Goal: Information Seeking & Learning: Check status

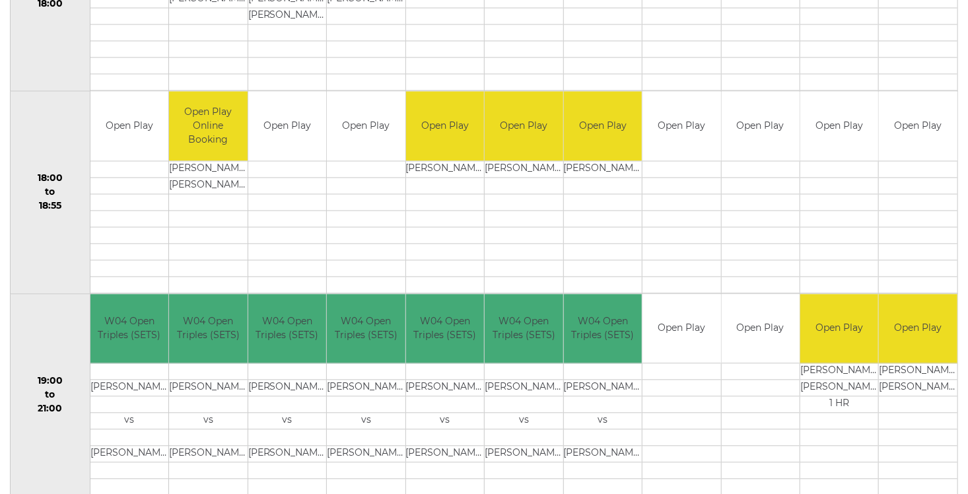
scroll to position [1257, 0]
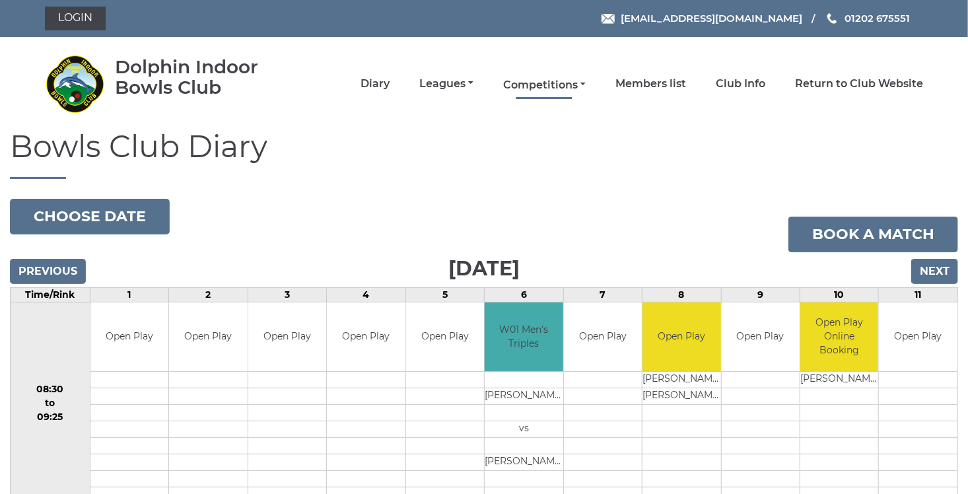
click at [583, 83] on link "Competitions" at bounding box center [544, 85] width 83 height 15
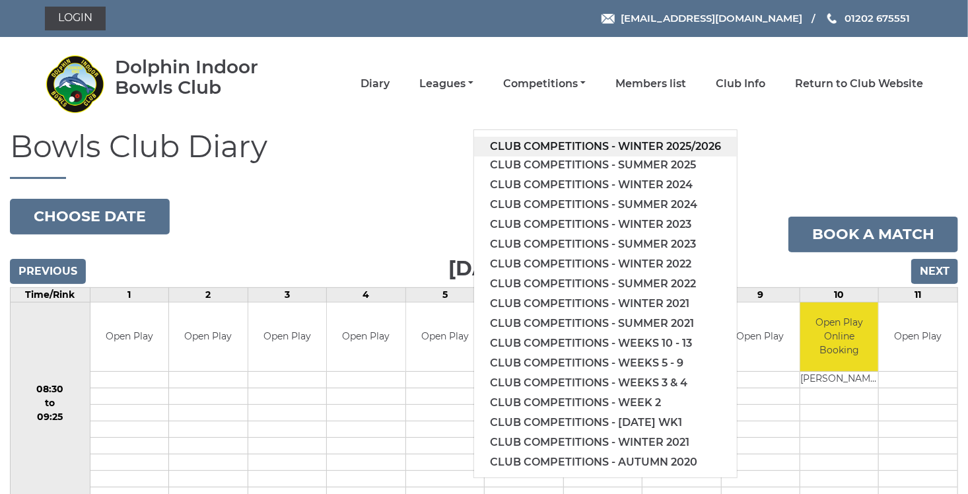
click at [574, 142] on link "Club competitions - Winter 2025/2026" at bounding box center [605, 147] width 263 height 20
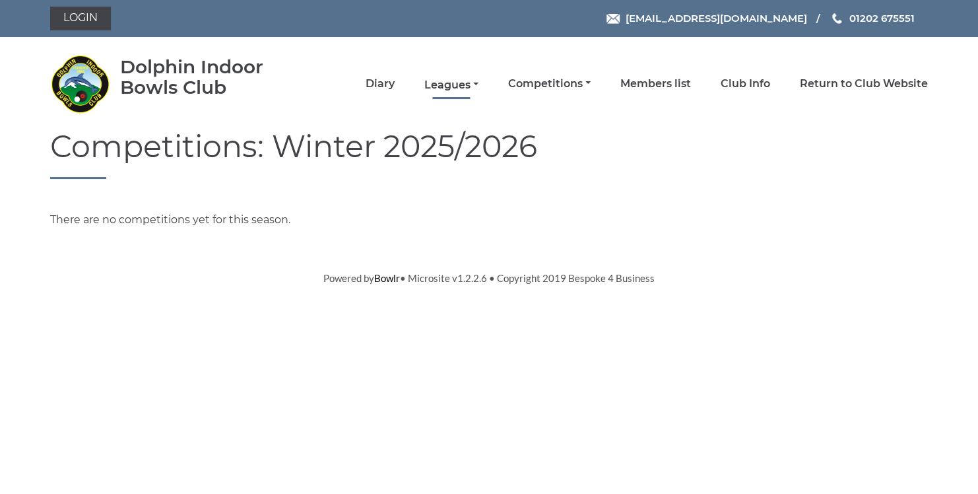
click at [478, 85] on link "Leagues" at bounding box center [451, 85] width 54 height 15
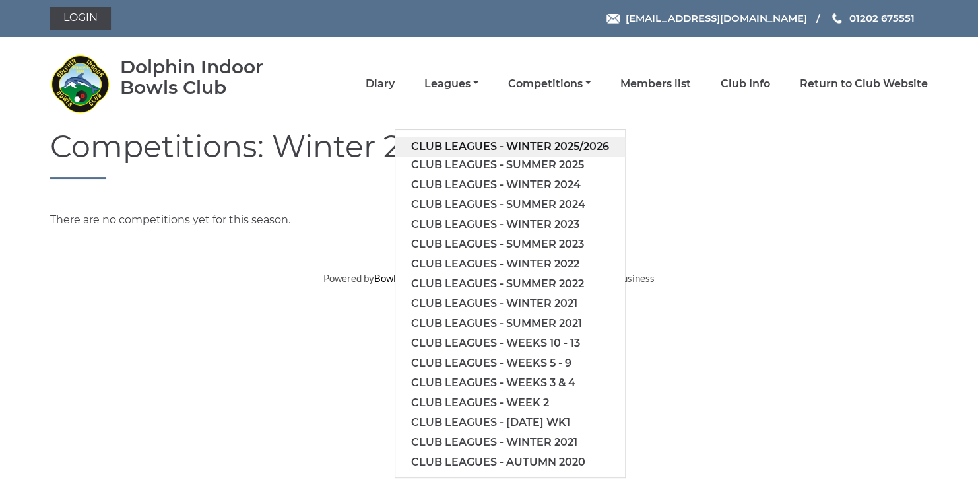
click at [484, 142] on link "Club leagues - Winter 2025/2026" at bounding box center [510, 147] width 230 height 20
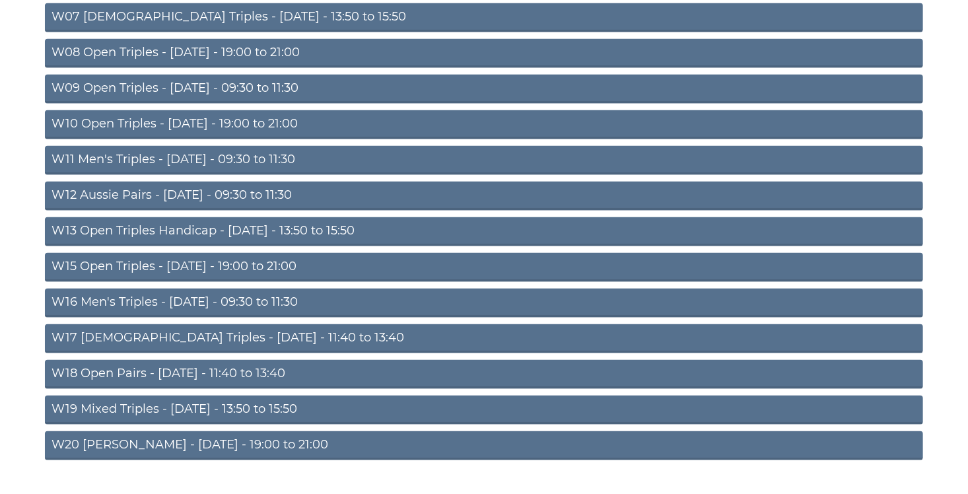
scroll to position [417, 0]
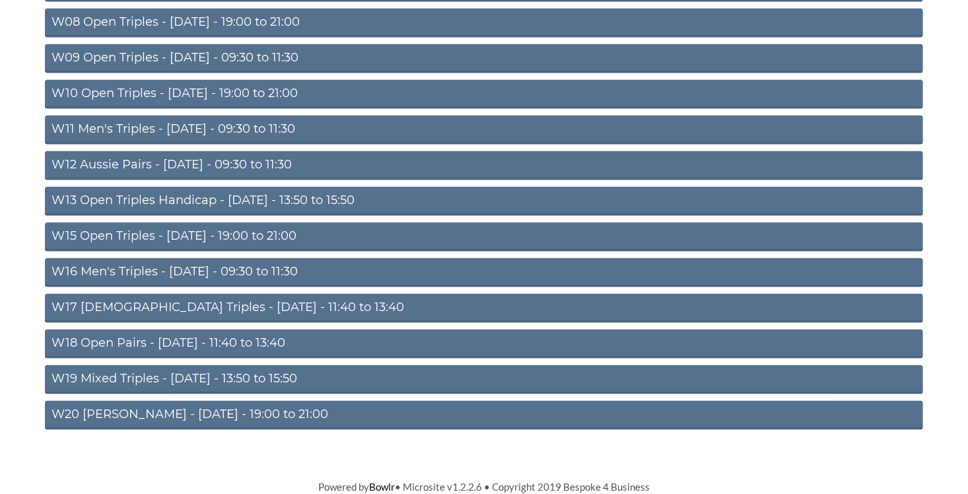
click at [241, 422] on link "W20 Aussie Pairs - Friday - 19:00 to 21:00" at bounding box center [484, 415] width 878 height 29
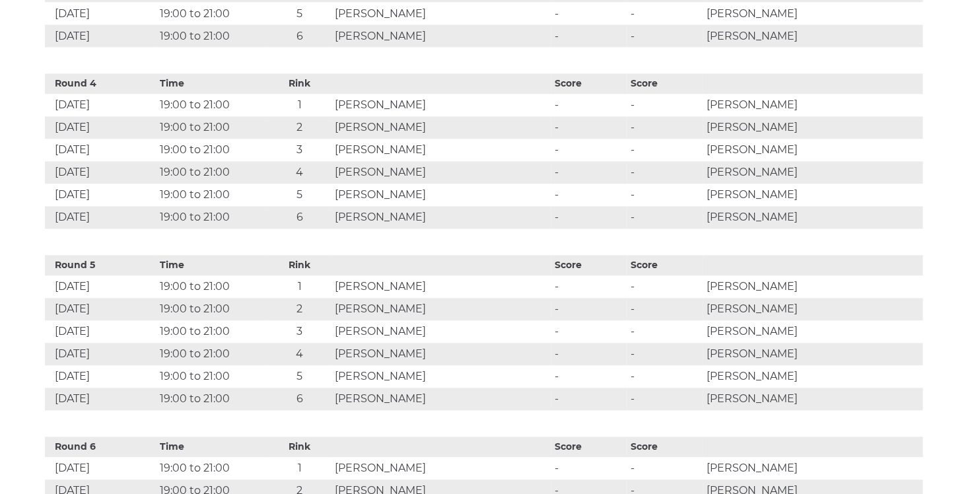
scroll to position [1170, 0]
